Goal: Task Accomplishment & Management: Complete application form

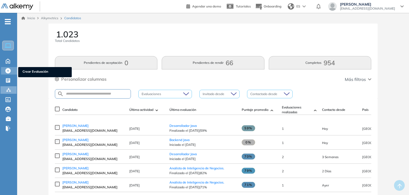
click at [7, 70] on icon at bounding box center [7, 70] width 5 height 5
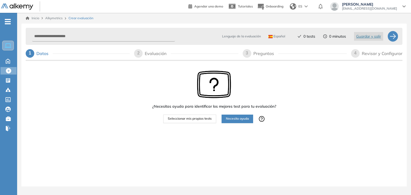
click at [194, 119] on span "Seleccionar mis propios tests" at bounding box center [190, 118] width 44 height 5
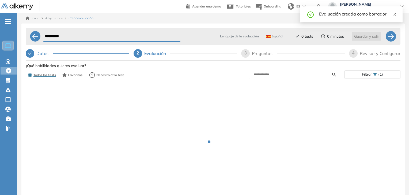
click at [395, 15] on icon "close" at bounding box center [394, 14] width 3 height 3
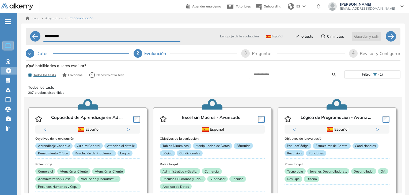
click at [95, 36] on input "**********" at bounding box center [112, 36] width 138 height 10
type input "*"
type input "**********"
click at [291, 73] on input "text" at bounding box center [292, 74] width 79 height 5
type input "****"
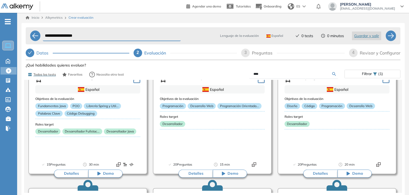
scroll to position [107, 0]
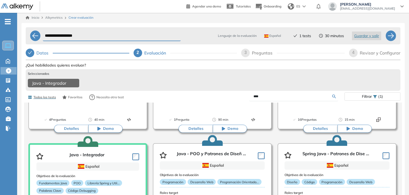
click at [277, 99] on input "****" at bounding box center [292, 96] width 79 height 5
type input "*****"
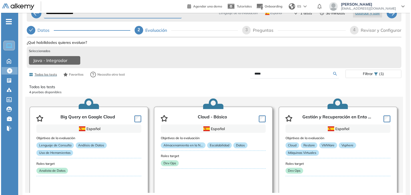
scroll to position [80, 0]
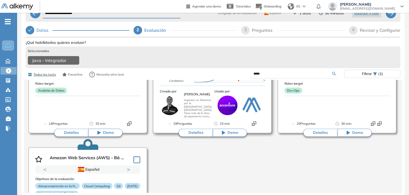
click at [201, 134] on button "Detalles" at bounding box center [195, 133] width 34 height 8
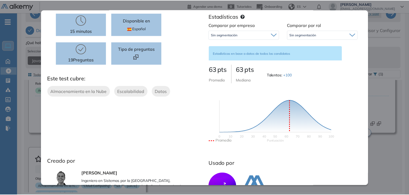
scroll to position [0, 0]
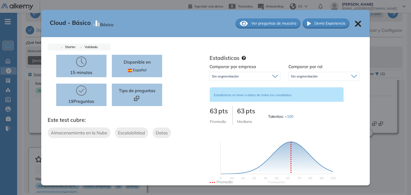
click at [355, 25] on icon at bounding box center [358, 24] width 6 height 6
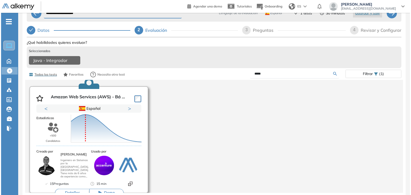
scroll to position [150, 0]
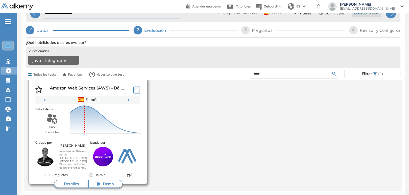
click at [70, 184] on button "Detalles" at bounding box center [71, 184] width 34 height 8
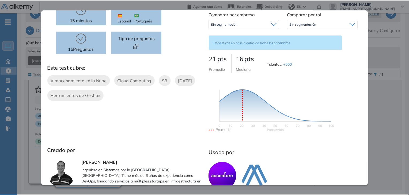
scroll to position [0, 0]
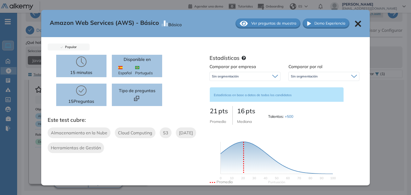
click at [355, 21] on icon at bounding box center [358, 24] width 6 height 6
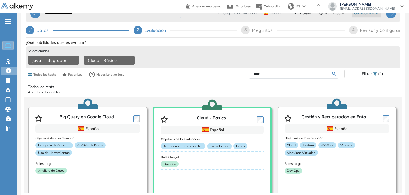
click at [278, 75] on input "*****" at bounding box center [292, 73] width 79 height 5
type input "**********"
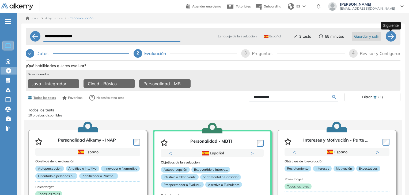
click at [391, 36] on div at bounding box center [390, 36] width 11 height 11
select select "*****"
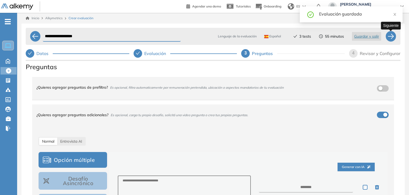
click at [390, 37] on div at bounding box center [390, 36] width 11 height 11
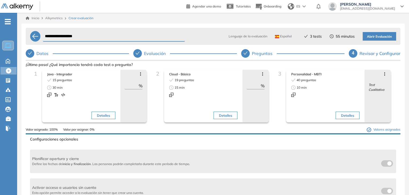
click at [380, 38] on span "Abrir Evaluación" at bounding box center [379, 36] width 25 height 5
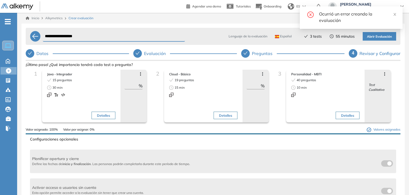
click at [198, 18] on div "Inicio Alkymetrics Crear evaluación" at bounding box center [213, 18] width 375 height 5
click at [381, 38] on span "Abrir Evaluación" at bounding box center [379, 36] width 25 height 5
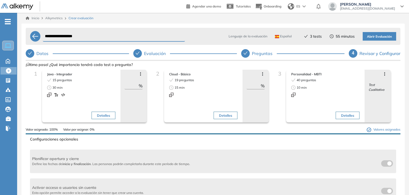
click at [380, 33] on button "Abrir Evaluación" at bounding box center [379, 36] width 33 height 9
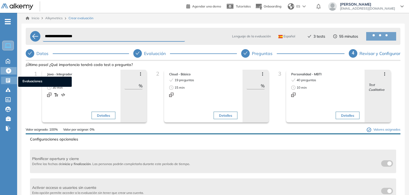
click at [8, 82] on icon at bounding box center [8, 80] width 4 height 4
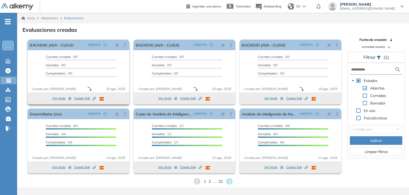
click at [56, 100] on button "Ver tests" at bounding box center [61, 98] width 19 height 6
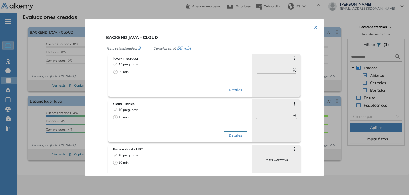
click at [314, 28] on button "×" at bounding box center [316, 27] width 4 height 10
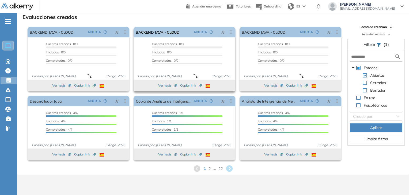
click at [229, 32] on icon at bounding box center [230, 31] width 5 height 5
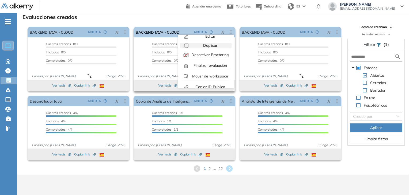
scroll to position [12, 0]
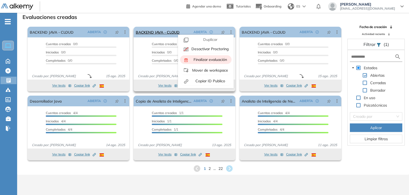
click at [217, 60] on span "Finalizar evaluación" at bounding box center [209, 59] width 35 height 5
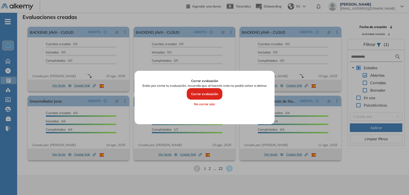
click at [206, 93] on button "Cerrar evaluación" at bounding box center [205, 94] width 36 height 12
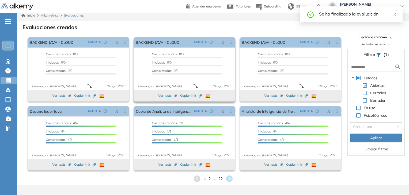
scroll to position [0, 0]
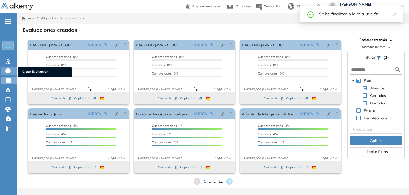
click at [5, 69] on div "Crear Evaluación Crear Evaluación" at bounding box center [9, 70] width 16 height 7
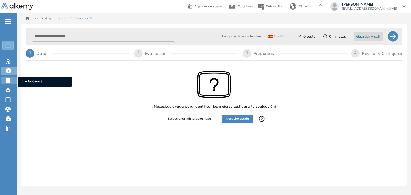
click at [7, 79] on icon at bounding box center [7, 80] width 5 height 5
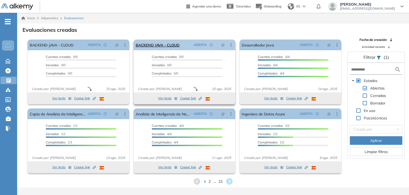
click at [230, 44] on icon at bounding box center [230, 44] width 5 height 5
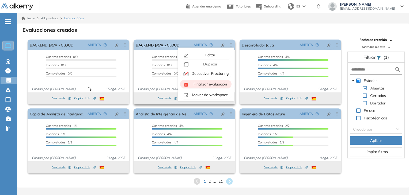
click at [205, 86] on span "Finalizar evaluación" at bounding box center [209, 84] width 35 height 5
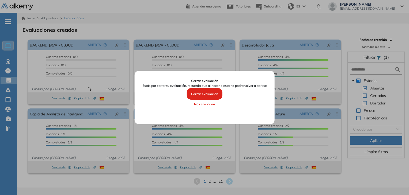
click at [208, 94] on button "Cerrar evaluación" at bounding box center [205, 94] width 36 height 12
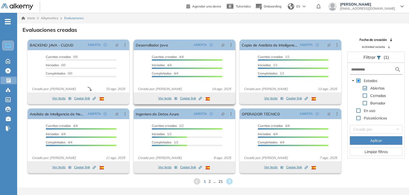
click at [164, 98] on button "Ver tests" at bounding box center [167, 98] width 19 height 6
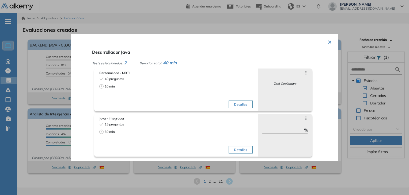
click at [327, 40] on button "×" at bounding box center [329, 41] width 4 height 10
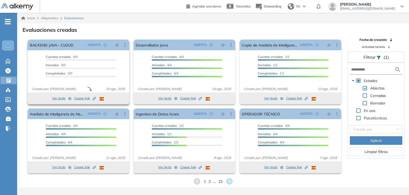
click at [63, 98] on button "Ver tests" at bounding box center [61, 98] width 19 height 6
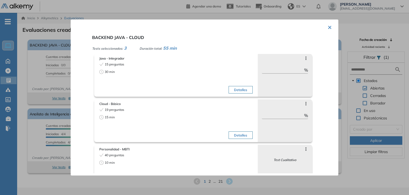
click at [327, 30] on button "×" at bounding box center [329, 27] width 4 height 10
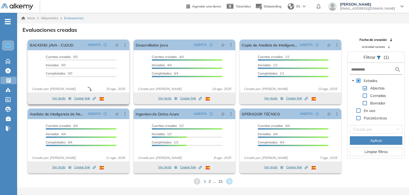
click at [81, 100] on span "Copiar link Created by potrace 1.16, written by Peter Selinger 2001-2019" at bounding box center [85, 98] width 22 height 5
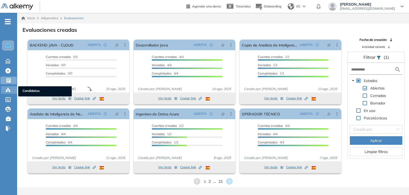
click at [7, 90] on circle at bounding box center [6, 90] width 1 height 1
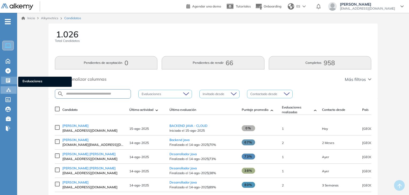
click at [12, 80] on div "Evaluaciones Evaluaciones" at bounding box center [9, 80] width 16 height 7
